Goal: Information Seeking & Learning: Learn about a topic

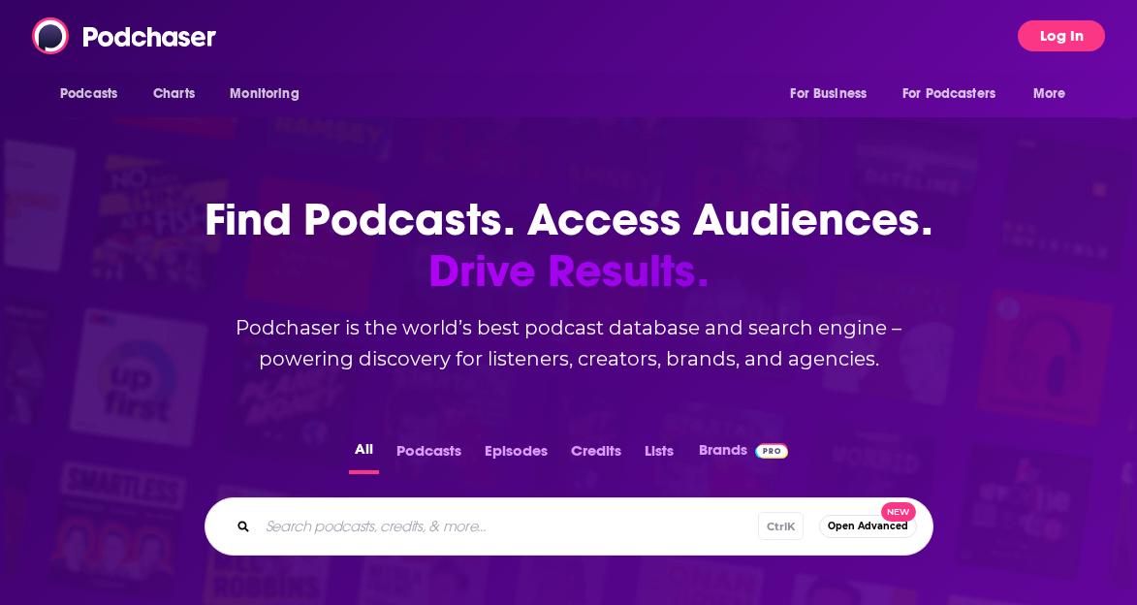
click at [1063, 31] on button "Log In" at bounding box center [1061, 35] width 87 height 31
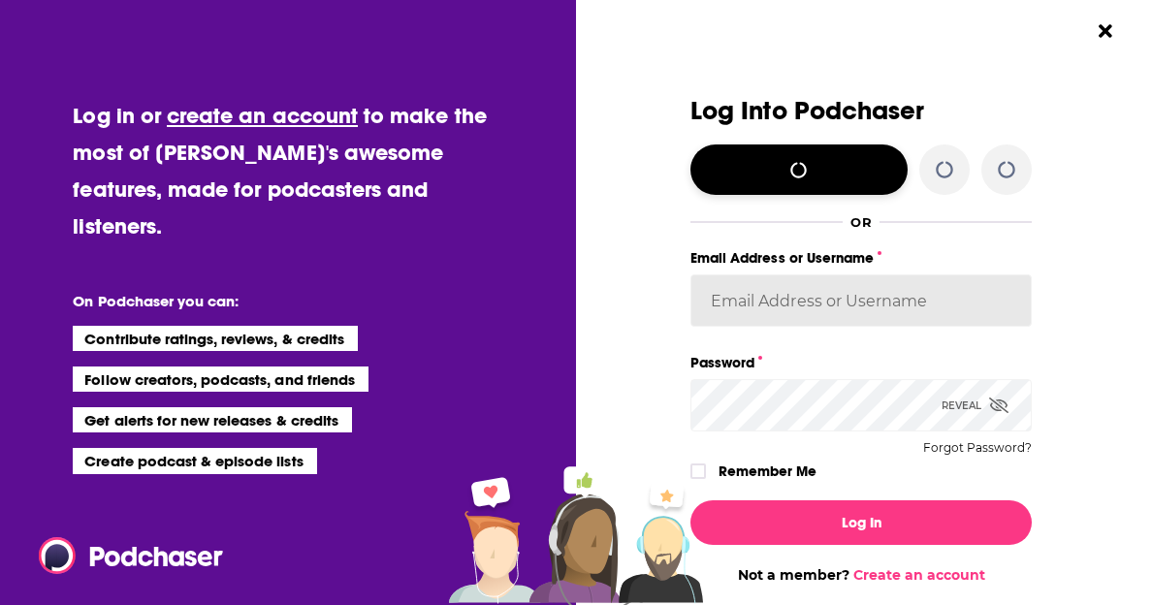
type input "[PERSON_NAME][EMAIL_ADDRESS][PERSON_NAME][DOMAIN_NAME]"
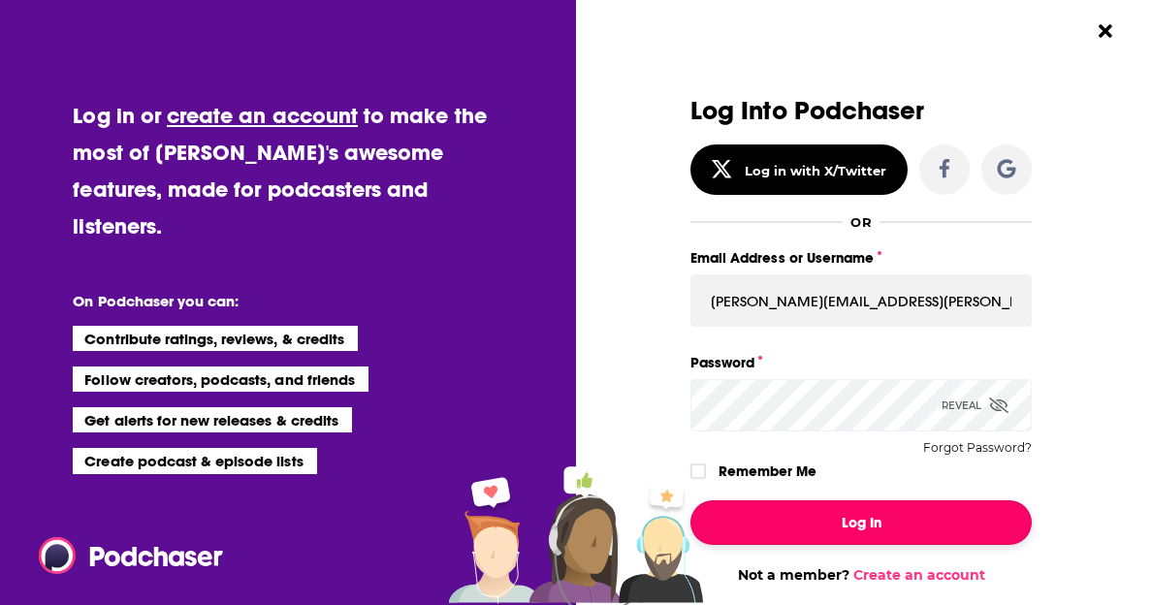
click at [851, 541] on button "Log In" at bounding box center [860, 522] width 341 height 45
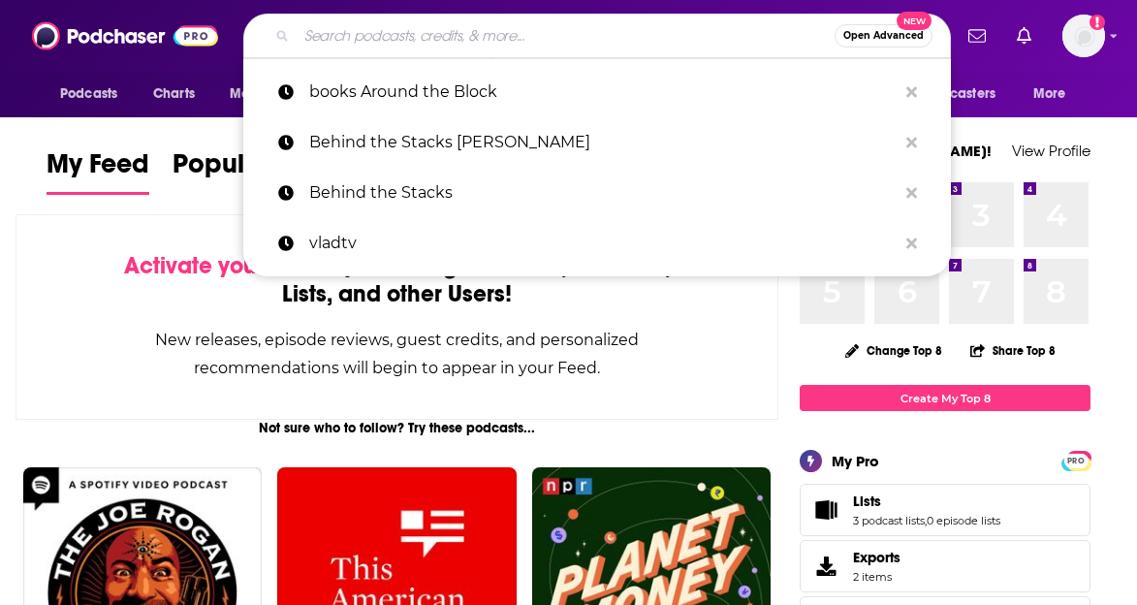
click at [463, 48] on input "Search podcasts, credits, & more..." at bounding box center [566, 35] width 538 height 31
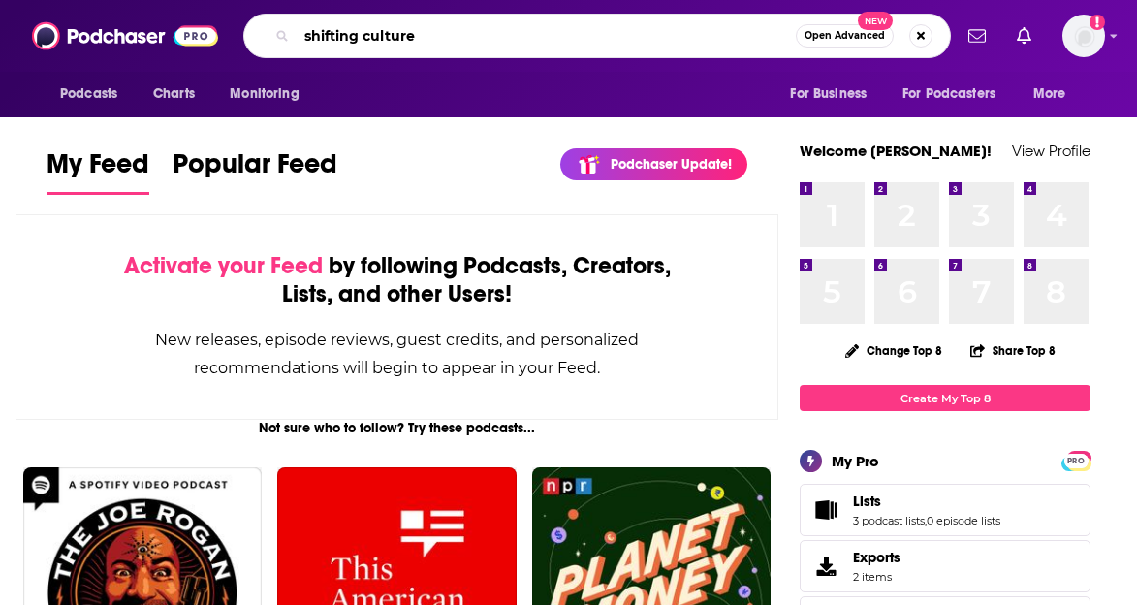
type input "shifting culture"
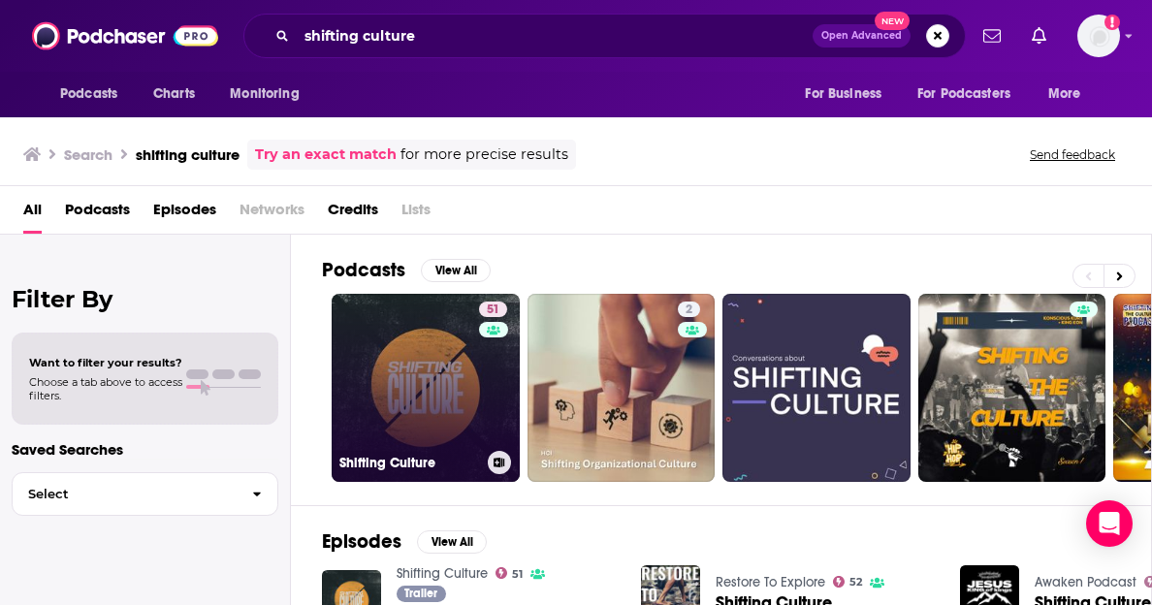
click at [405, 382] on link "51 Shifting Culture" at bounding box center [426, 388] width 188 height 188
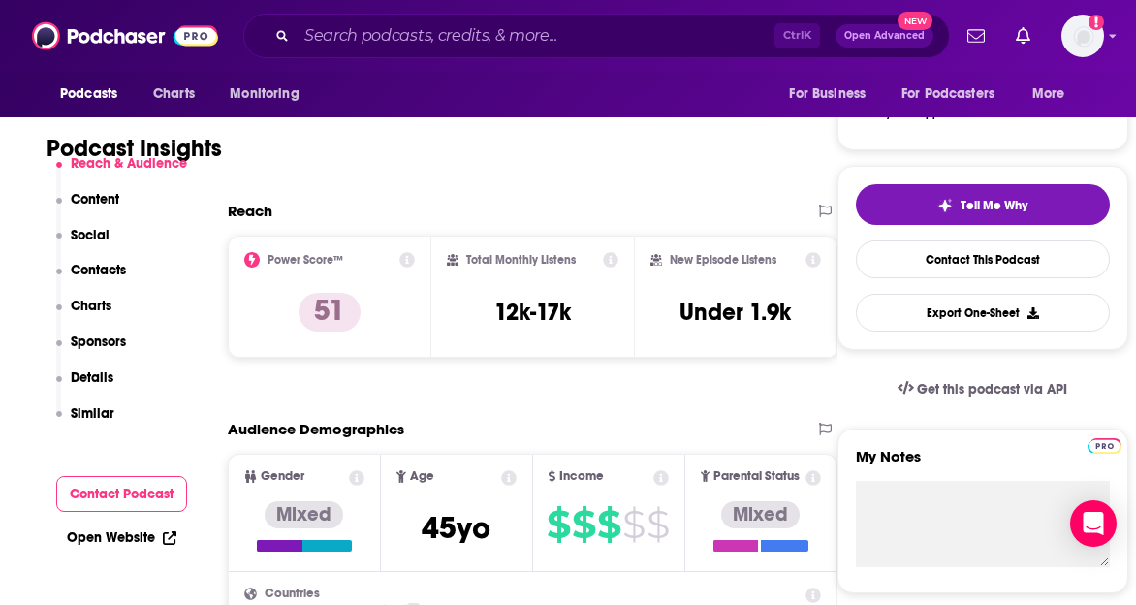
scroll to position [290, 0]
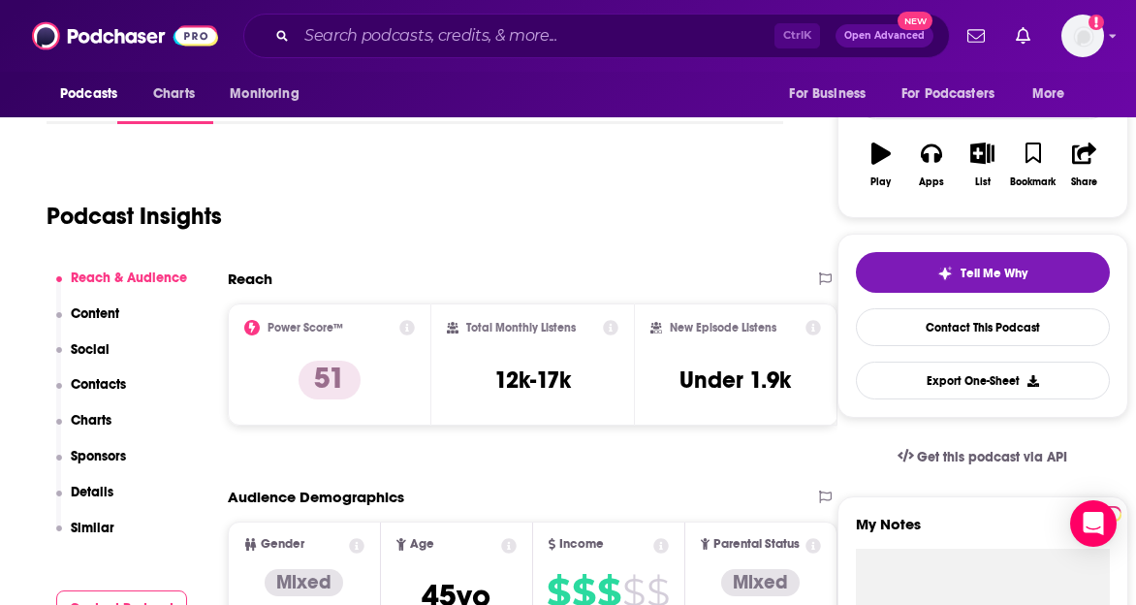
click at [703, 188] on div "Podcast Insights" at bounding box center [407, 204] width 721 height 99
click at [415, 320] on icon at bounding box center [408, 328] width 16 height 16
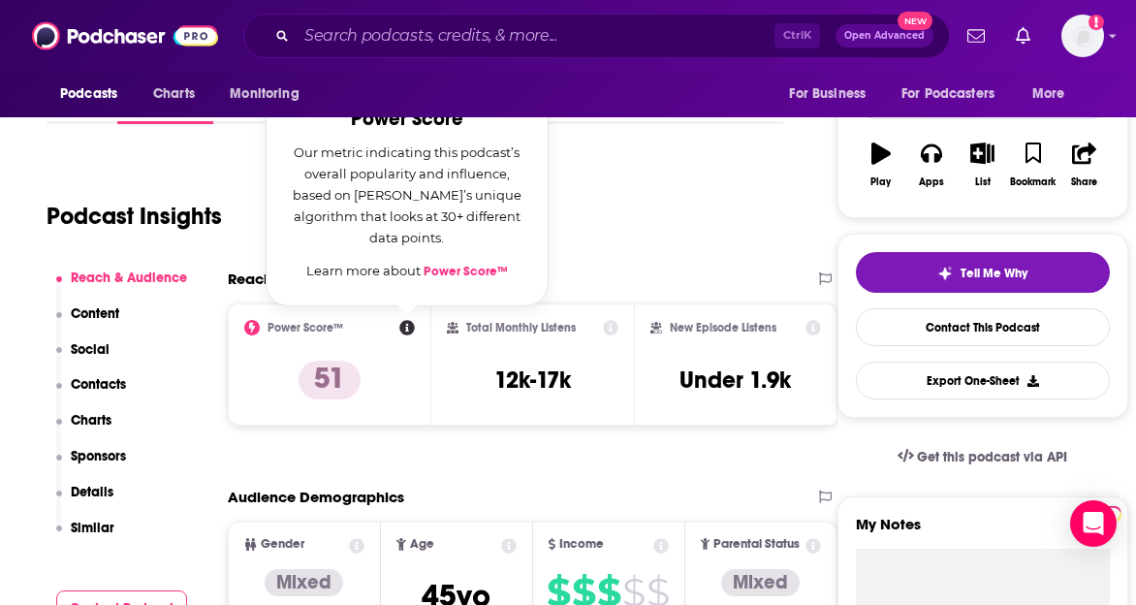
click at [413, 330] on icon at bounding box center [408, 328] width 16 height 16
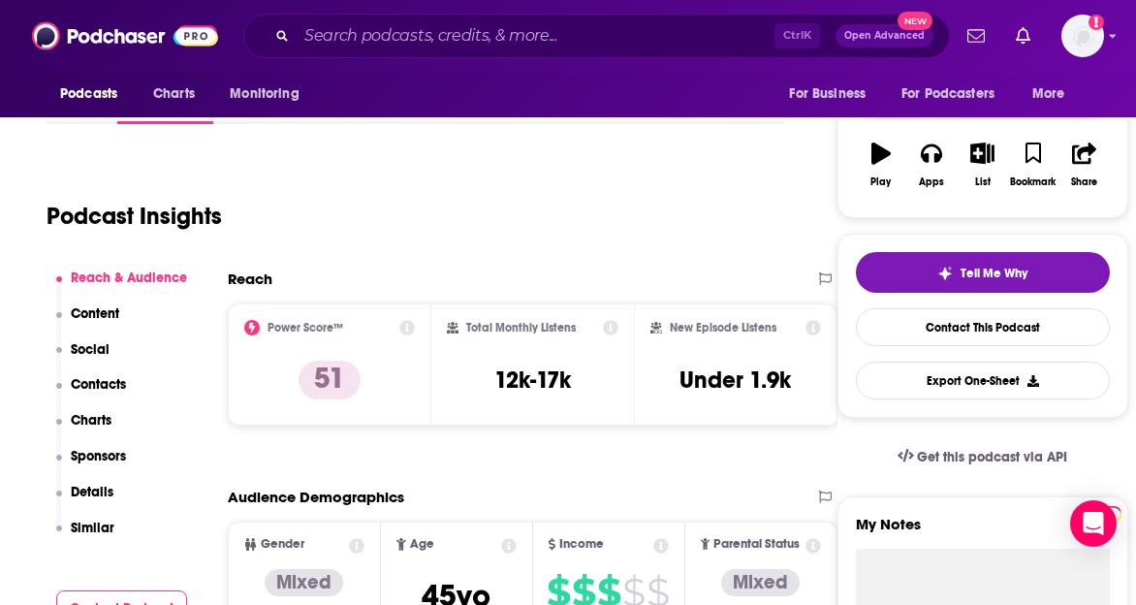
click at [414, 321] on icon at bounding box center [408, 328] width 16 height 16
click at [414, 334] on icon at bounding box center [408, 328] width 16 height 16
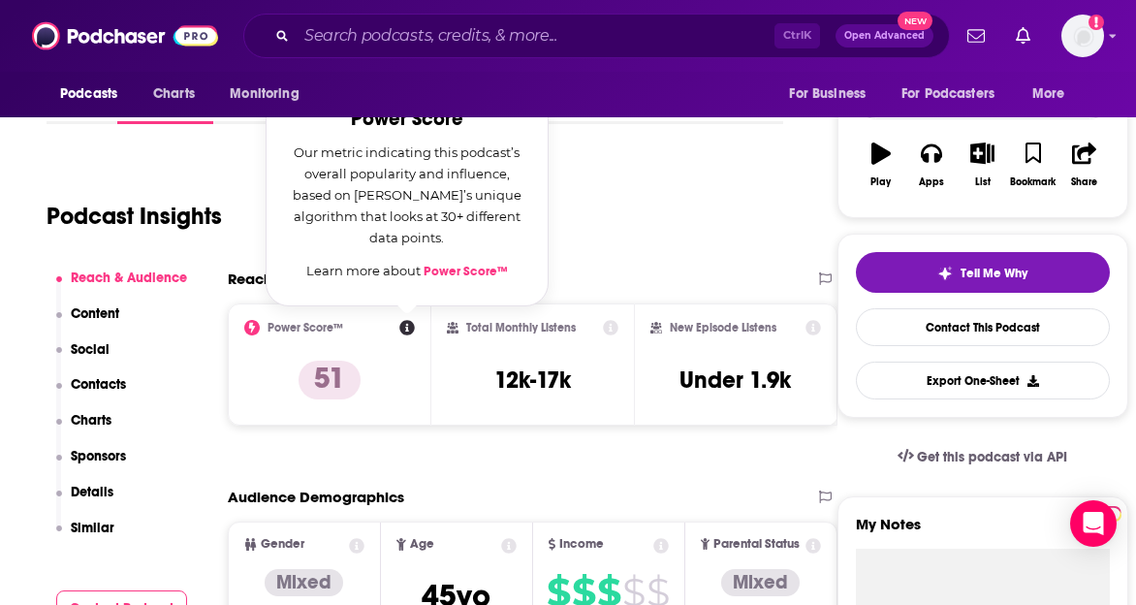
click at [458, 272] on link "Power Score™" at bounding box center [466, 272] width 84 height 16
click at [743, 220] on div "Podcast Insights" at bounding box center [407, 204] width 721 height 99
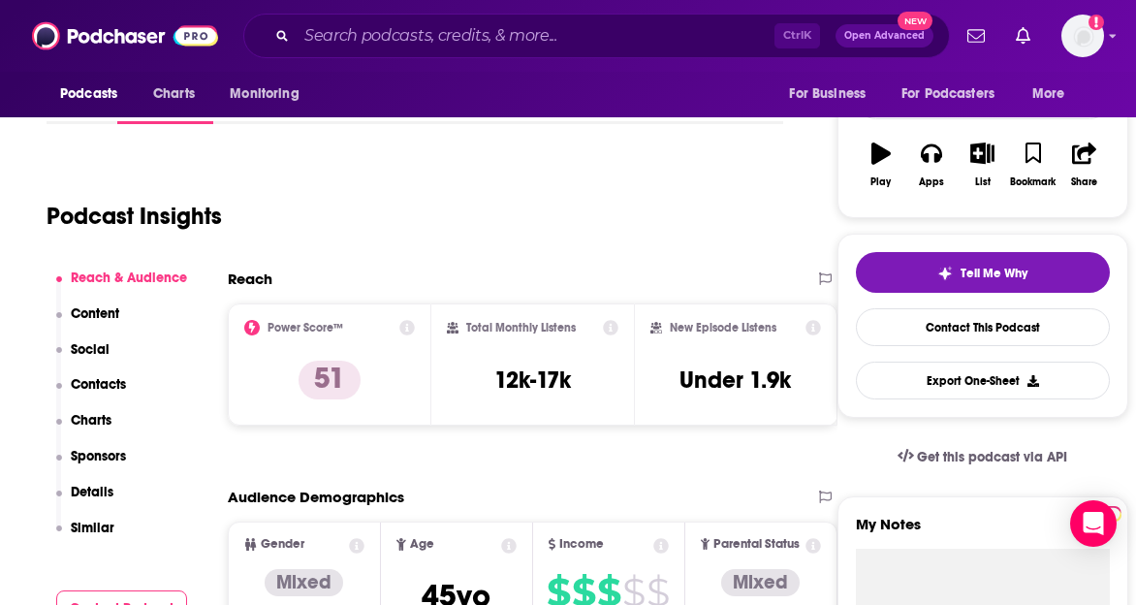
drag, startPoint x: 668, startPoint y: 459, endPoint x: 1139, endPoint y: 282, distance: 503.2
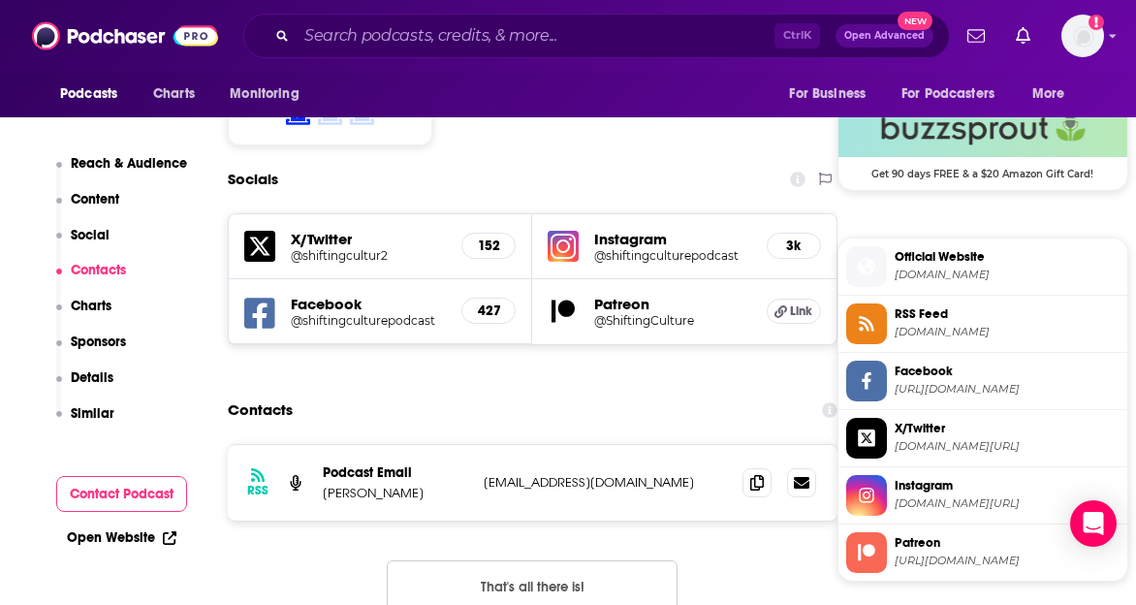
scroll to position [1603, 0]
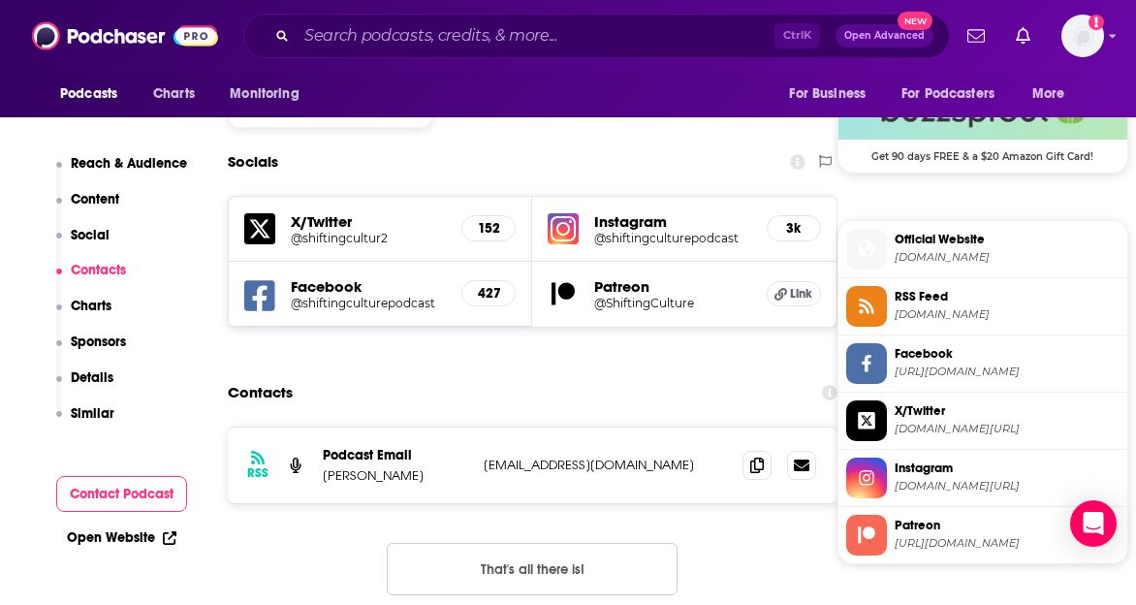
drag, startPoint x: 1135, startPoint y: 114, endPoint x: 1143, endPoint y: 120, distance: 10.5
click at [1136, 113] on div "Podcasts Charts Monitoring For Business For Podcasters More" at bounding box center [568, 95] width 1136 height 46
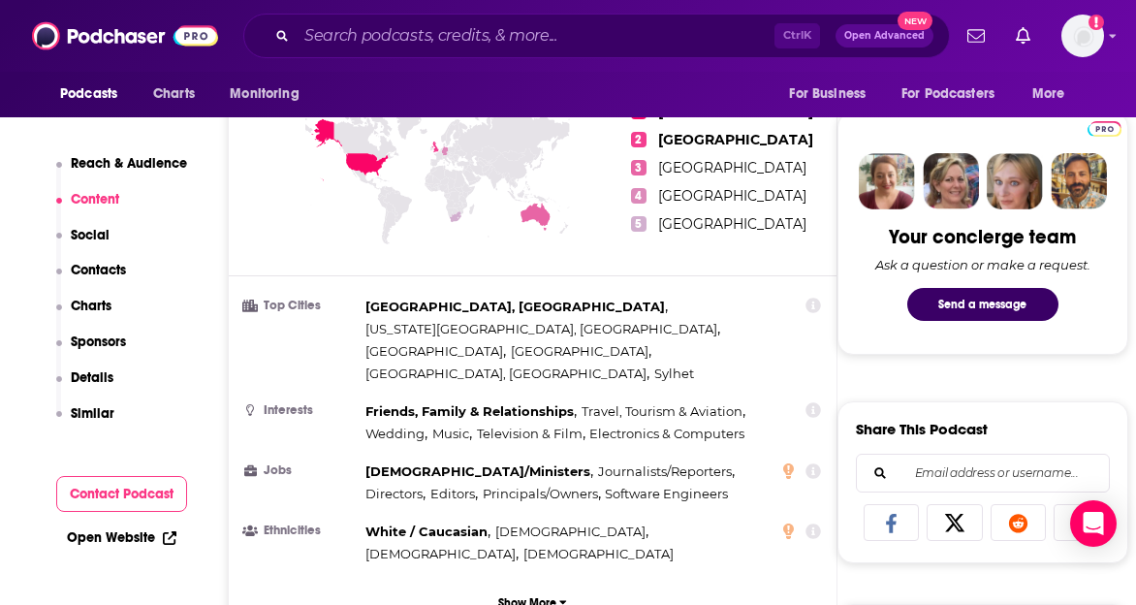
scroll to position [801, 0]
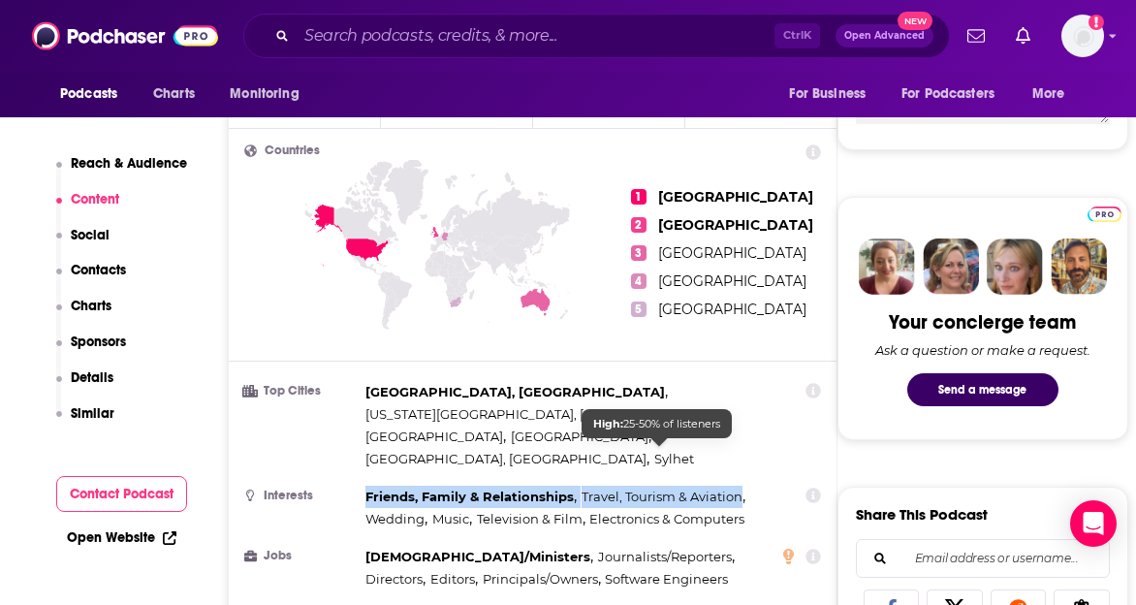
drag, startPoint x: 366, startPoint y: 450, endPoint x: 740, endPoint y: 451, distance: 374.3
click at [740, 486] on div "Friends, Family & Relationships , Travel, Tourism & Aviation , Wedding , Music …" at bounding box center [573, 508] width 414 height 45
copy div "Friends, Family & Relationships , Travel, Tourism & Aviation"
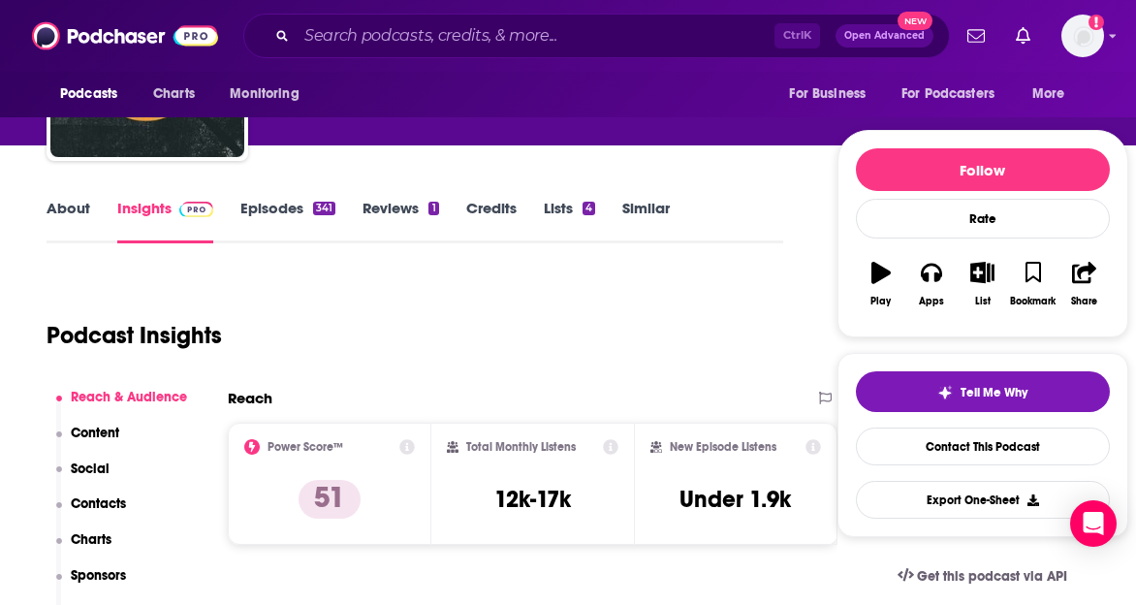
scroll to position [153, 0]
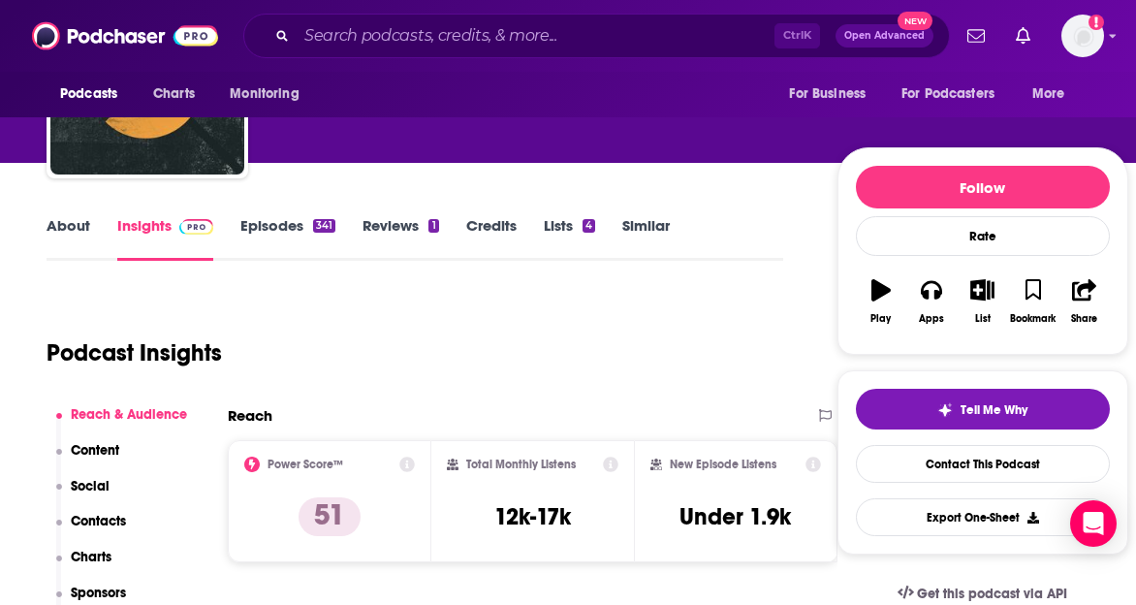
click at [636, 350] on div "Podcast Insights" at bounding box center [407, 341] width 721 height 99
